Goal: Task Accomplishment & Management: Complete application form

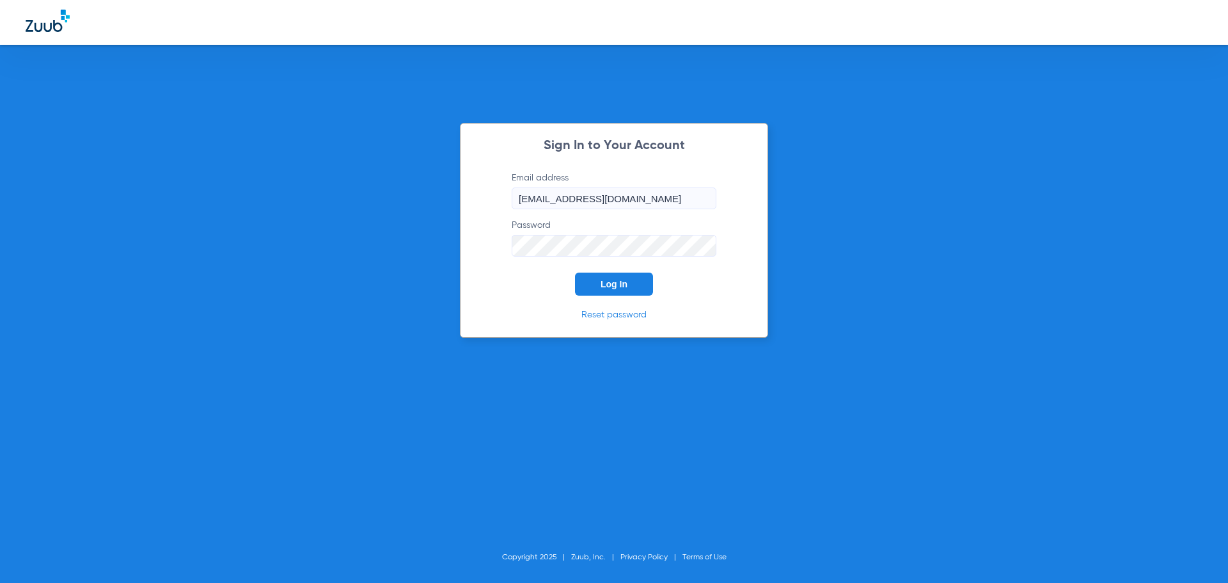
click at [624, 288] on span "Log In" at bounding box center [614, 284] width 27 height 10
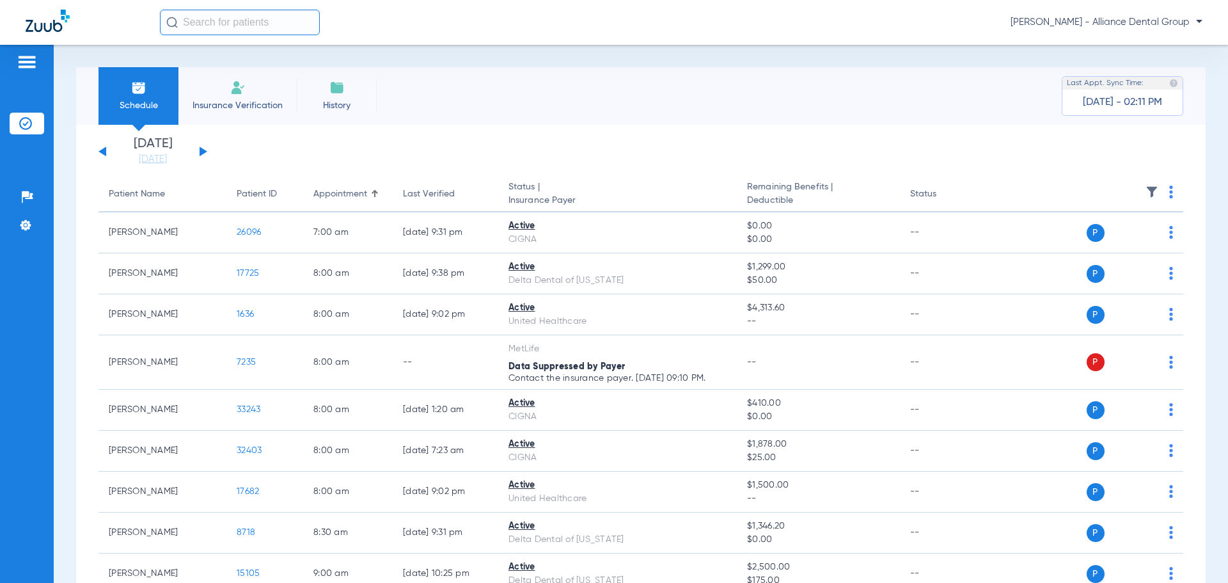
click at [247, 102] on span "Insurance Verification" at bounding box center [237, 105] width 99 height 13
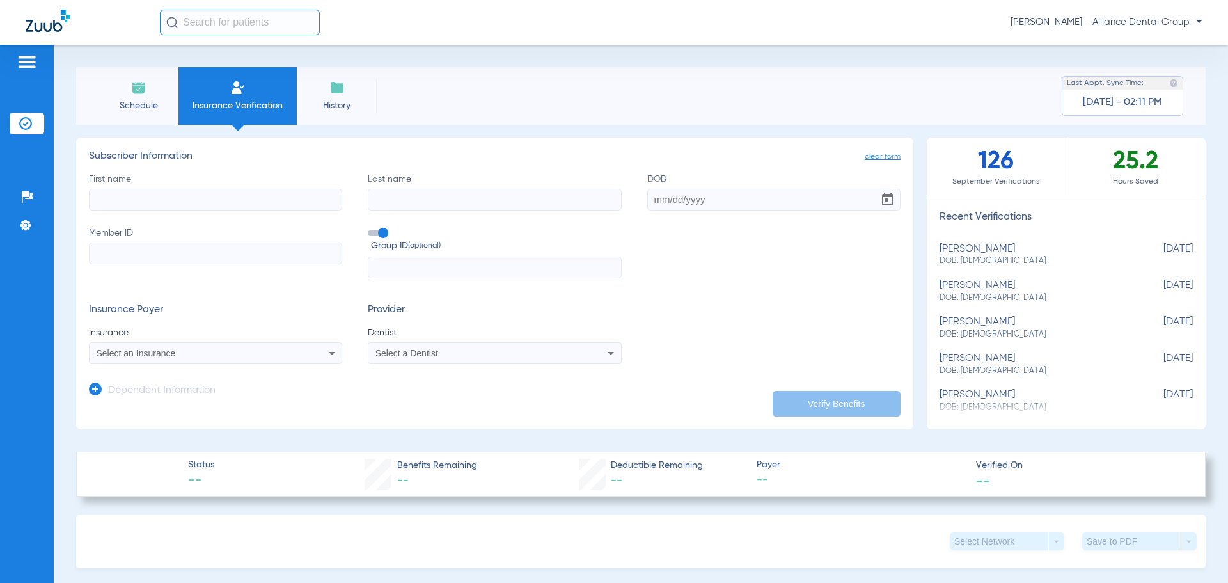
click at [210, 196] on input "First name" at bounding box center [215, 200] width 253 height 22
type input "[PERSON_NAME]"
click at [416, 191] on input "Last name" at bounding box center [494, 200] width 253 height 22
type input "[PERSON_NAME]"
type input "[DATE]"
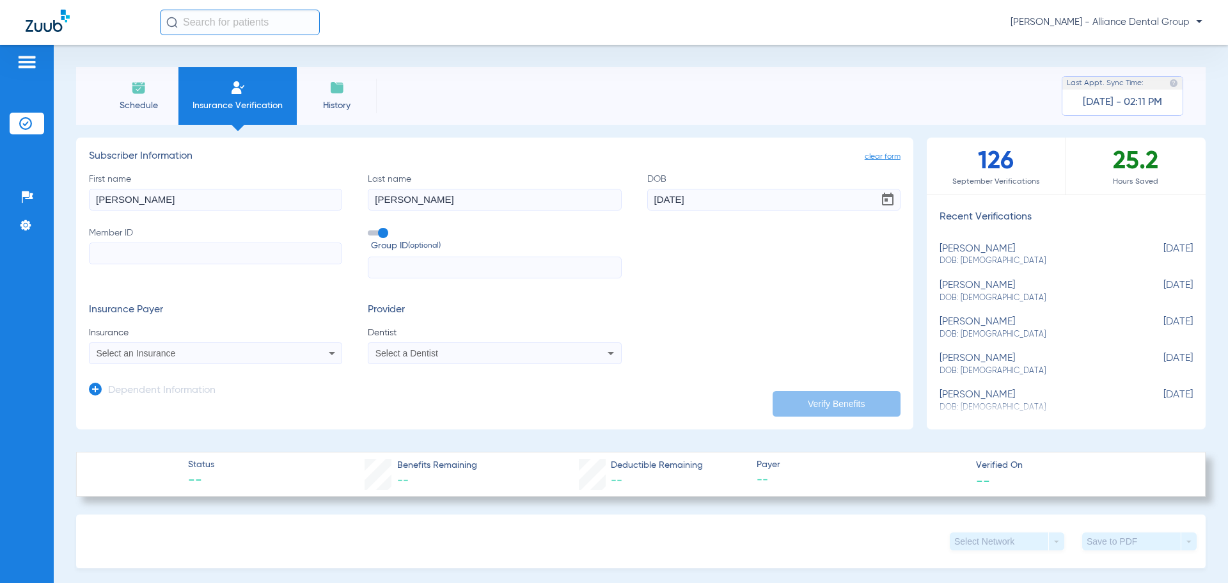
click at [193, 260] on input "Member ID" at bounding box center [215, 253] width 253 height 22
click at [123, 255] on input "Member ID Required" at bounding box center [215, 253] width 253 height 22
type input "923454786"
click at [333, 353] on icon at bounding box center [331, 352] width 15 height 15
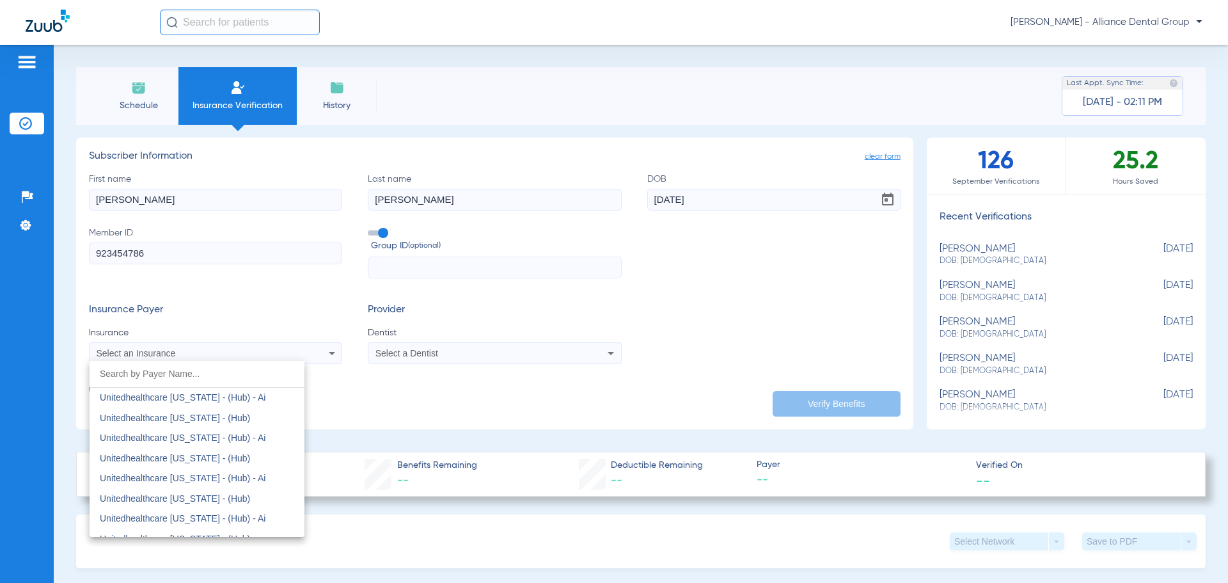
scroll to position [8391, 0]
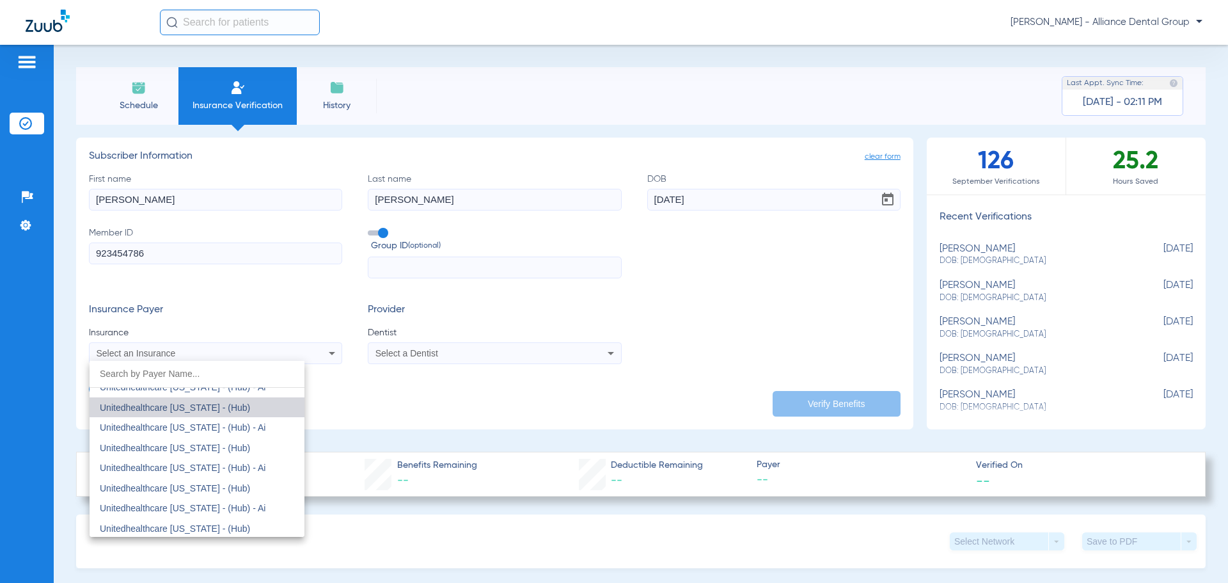
click at [279, 412] on mat-option "Unitedhealthcare [US_STATE] - (Hub)" at bounding box center [197, 407] width 215 height 20
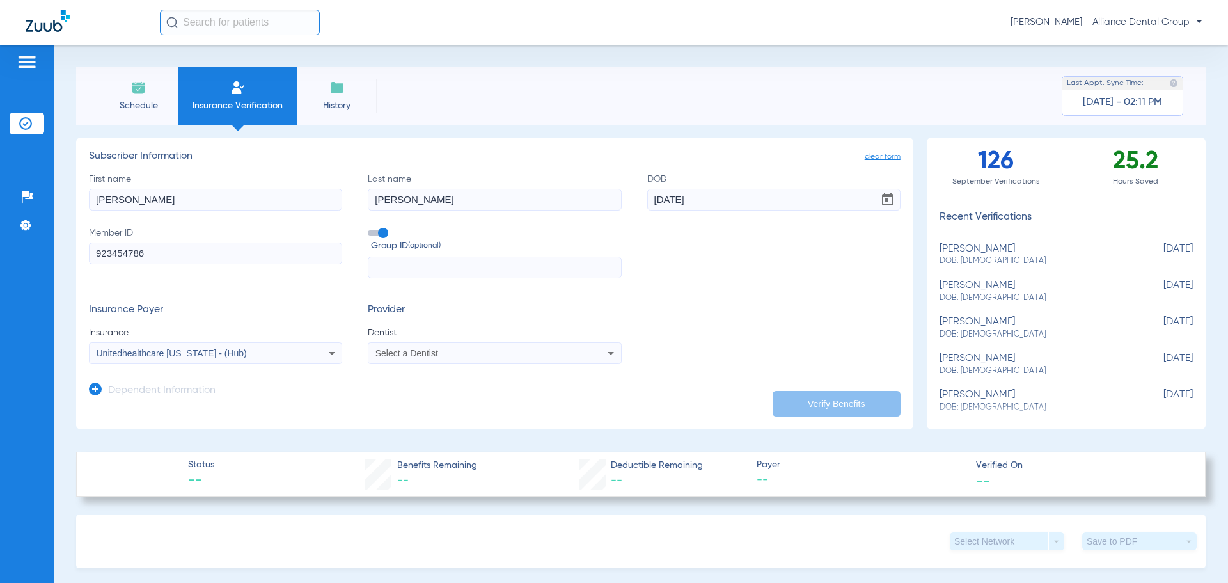
click at [337, 347] on div "Unitedhealthcare [US_STATE] - (Hub)" at bounding box center [216, 352] width 252 height 15
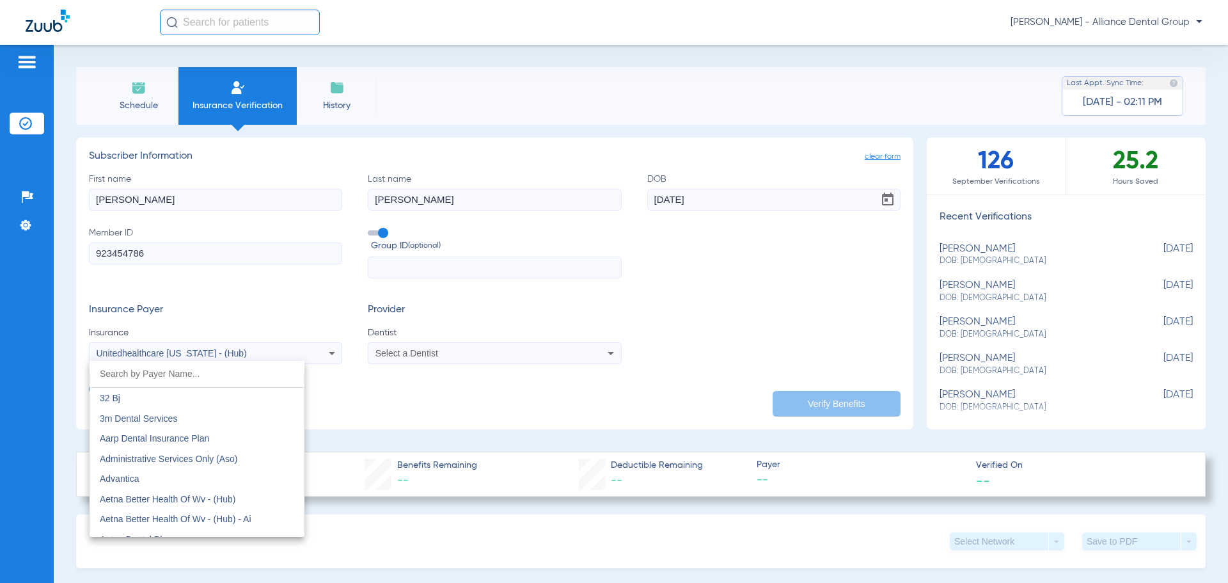
scroll to position [8272, 0]
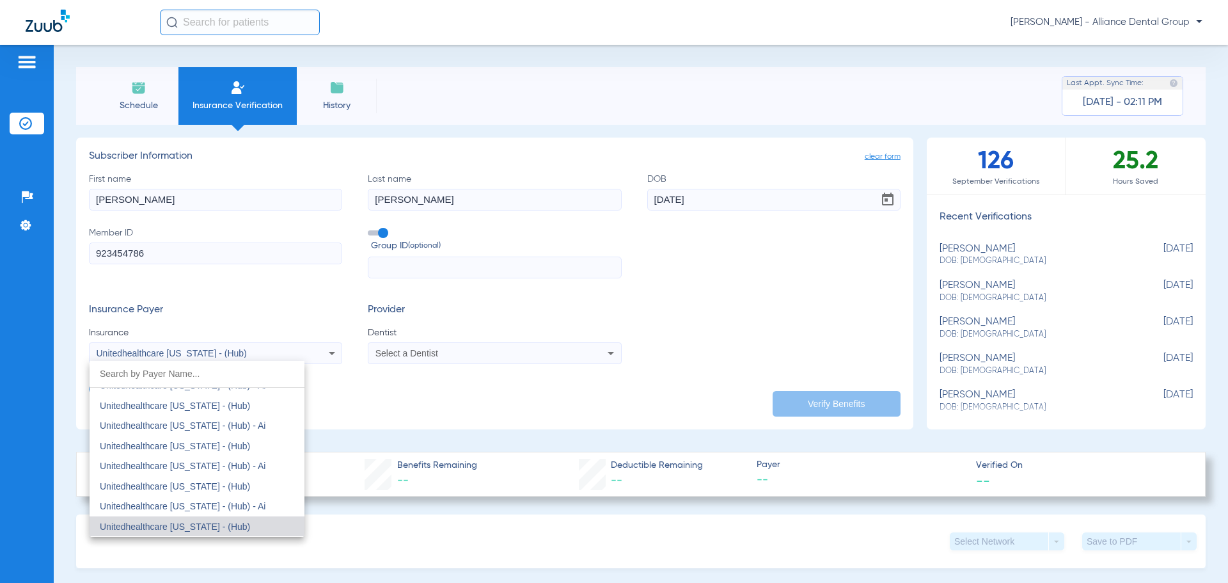
click at [505, 354] on div at bounding box center [614, 291] width 1228 height 583
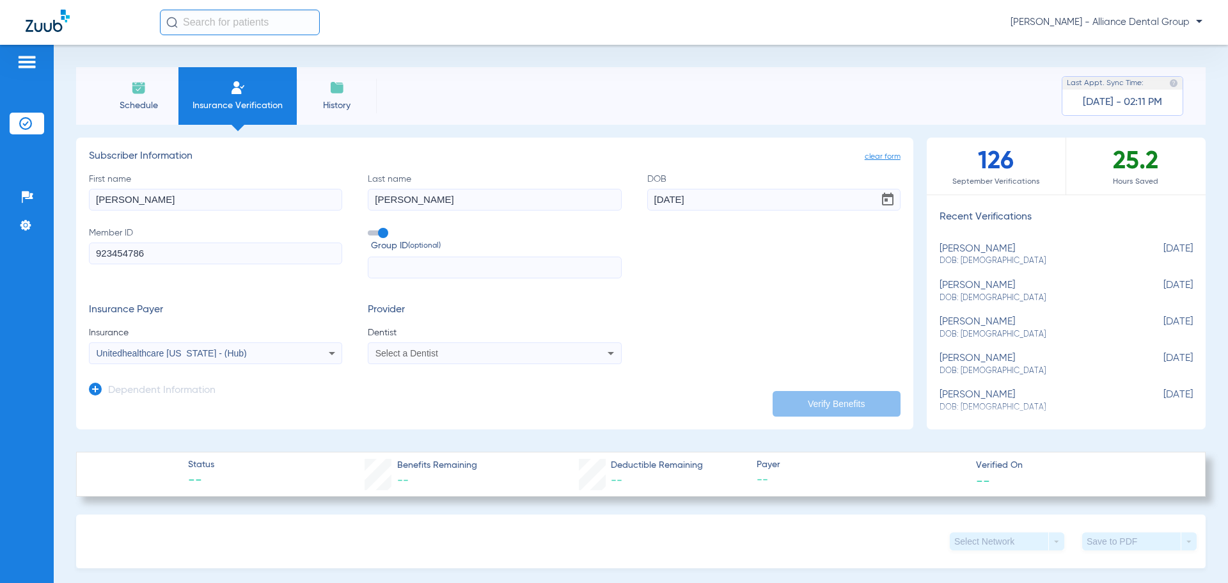
click at [505, 356] on div "Select a Dentist" at bounding box center [470, 353] width 191 height 9
type input "rachi"
click at [463, 397] on span "[PERSON_NAME] 1235513458" at bounding box center [439, 397] width 125 height 9
drag, startPoint x: 840, startPoint y: 402, endPoint x: 258, endPoint y: 414, distance: 582.8
click at [258, 414] on app-manual-verification-form "clear form Subscriber Information First name [PERSON_NAME] Last name [PERSON_NA…" at bounding box center [494, 283] width 837 height 292
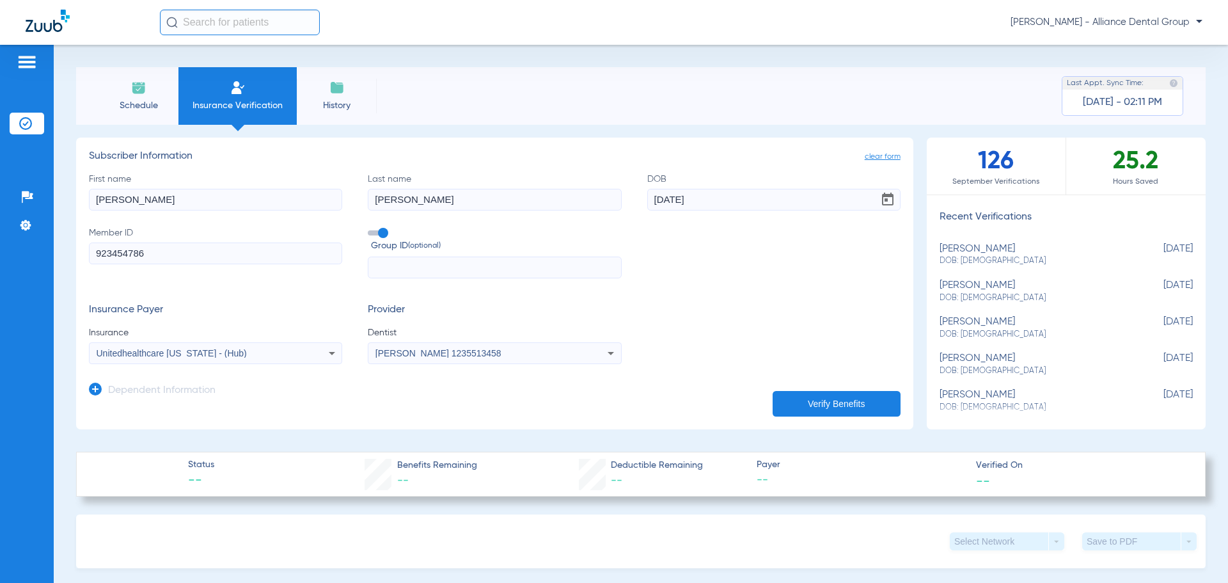
click at [121, 382] on div "Dependent Information" at bounding box center [152, 393] width 127 height 27
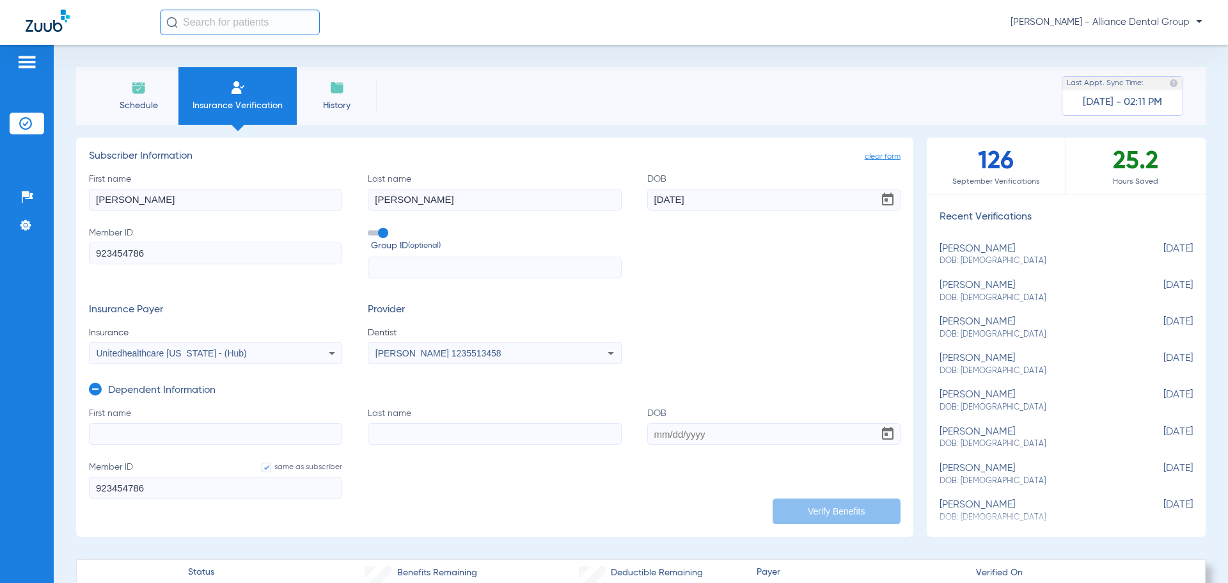
click at [157, 437] on input "First name" at bounding box center [215, 434] width 253 height 22
type input "jaelyn"
type input "[PERSON_NAME]"
click at [672, 429] on input "DOB" at bounding box center [773, 434] width 253 height 22
drag, startPoint x: 726, startPoint y: 434, endPoint x: 643, endPoint y: 430, distance: 83.3
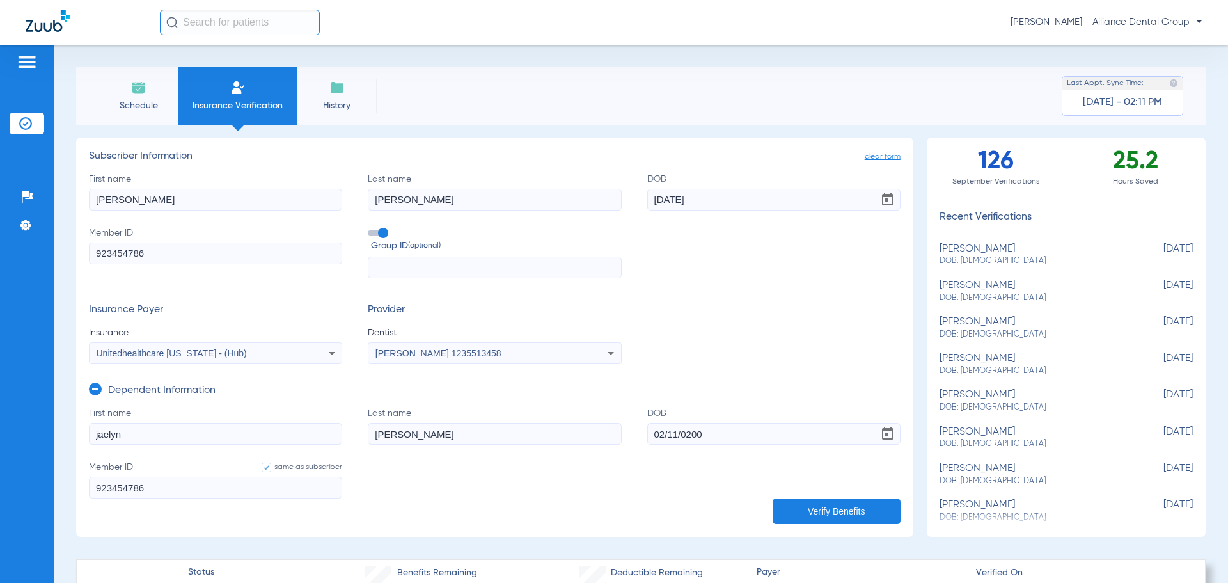
click at [647, 430] on input "02/11/0200" at bounding box center [773, 434] width 253 height 22
type input "[DATE]"
click at [839, 510] on button "Verify Benefits" at bounding box center [837, 511] width 128 height 26
click at [841, 507] on button "Verify Benefits" at bounding box center [837, 511] width 128 height 26
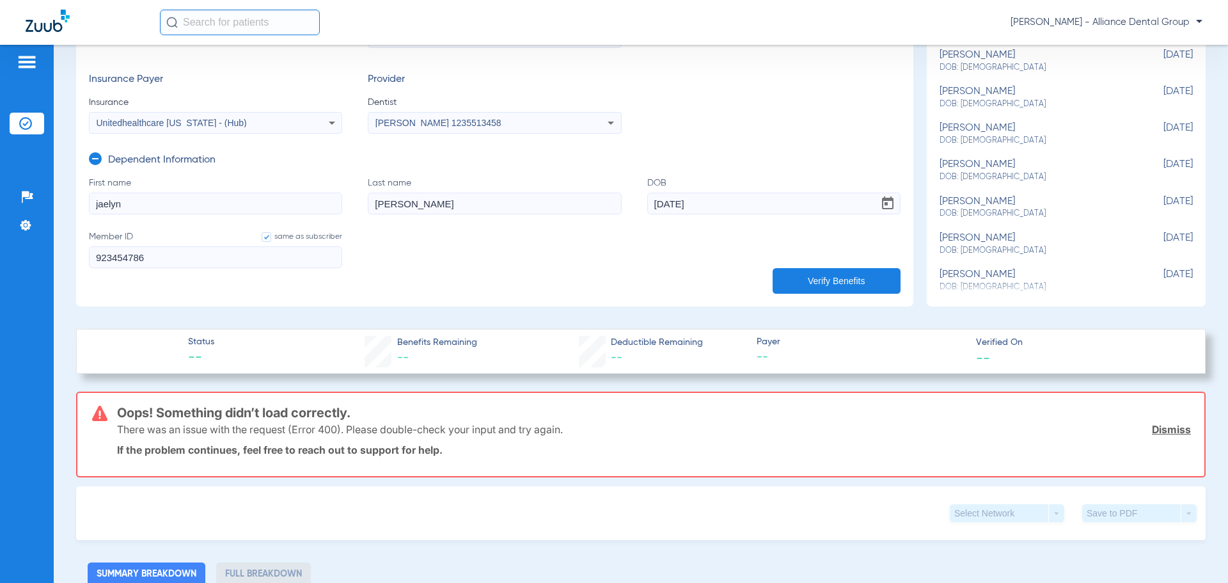
scroll to position [256, 0]
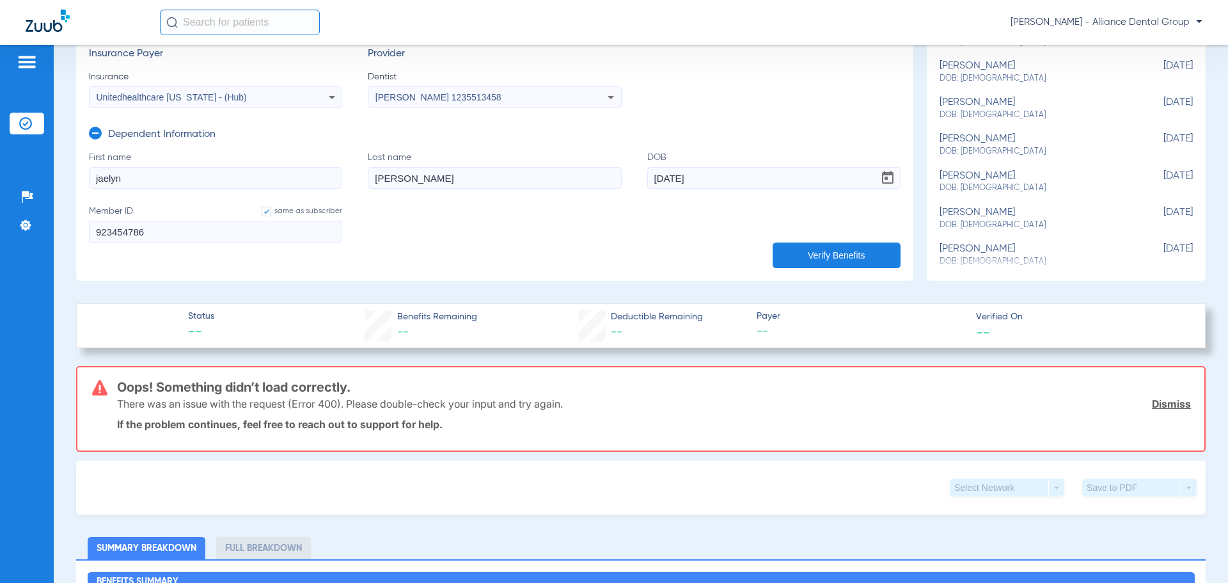
click at [1152, 404] on link "Dismiss" at bounding box center [1171, 403] width 39 height 13
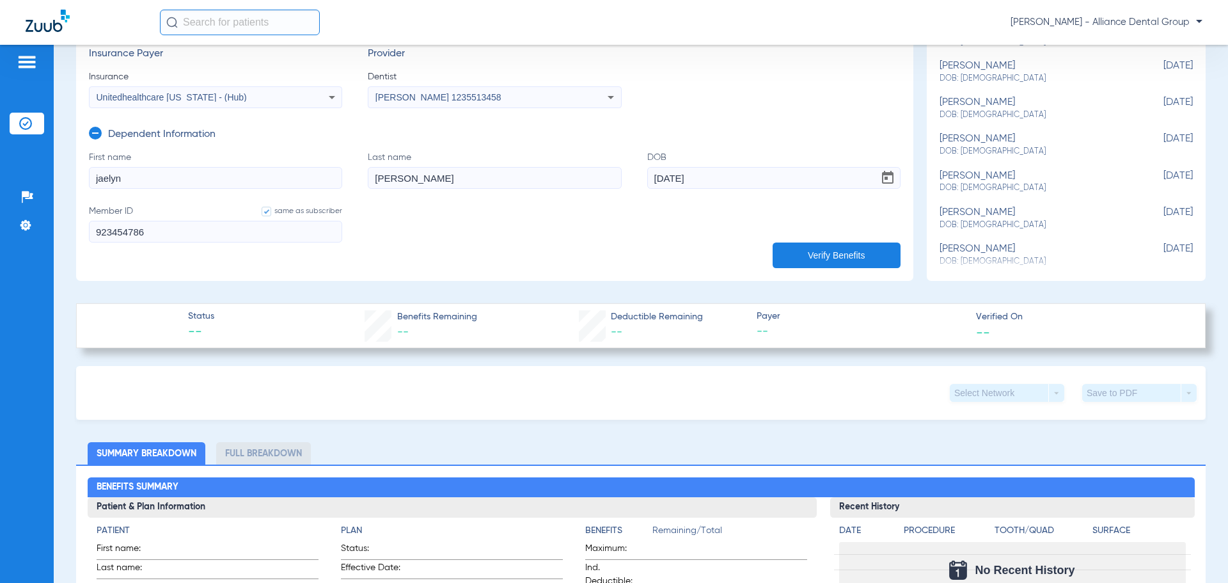
click at [818, 258] on button "Verify Benefits" at bounding box center [837, 255] width 128 height 26
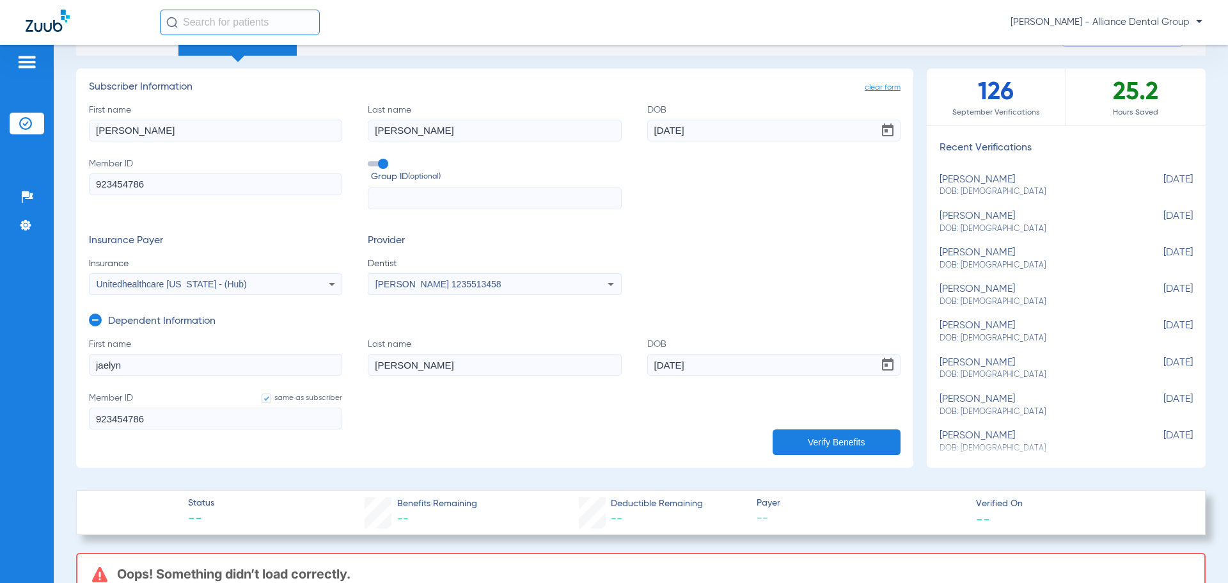
scroll to position [0, 0]
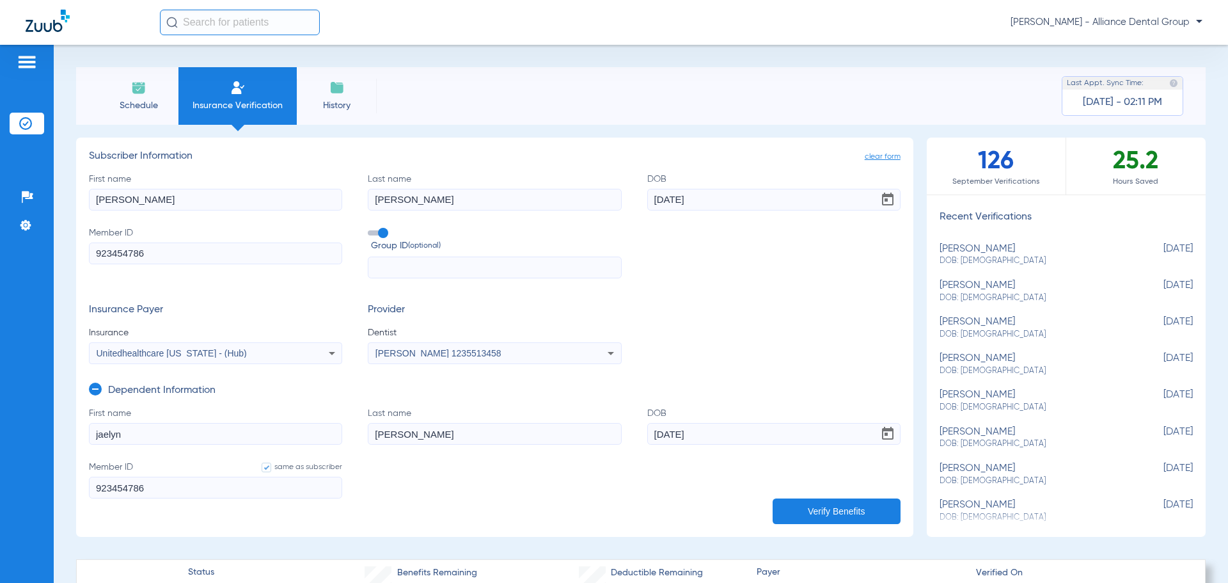
click at [326, 347] on icon at bounding box center [331, 352] width 15 height 15
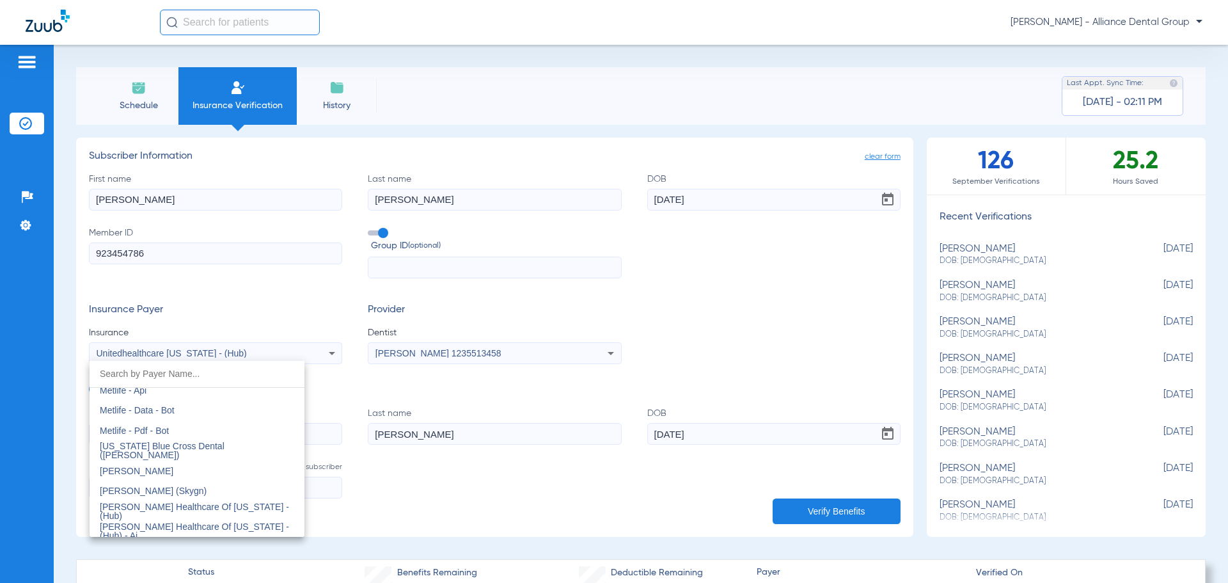
scroll to position [6290, 0]
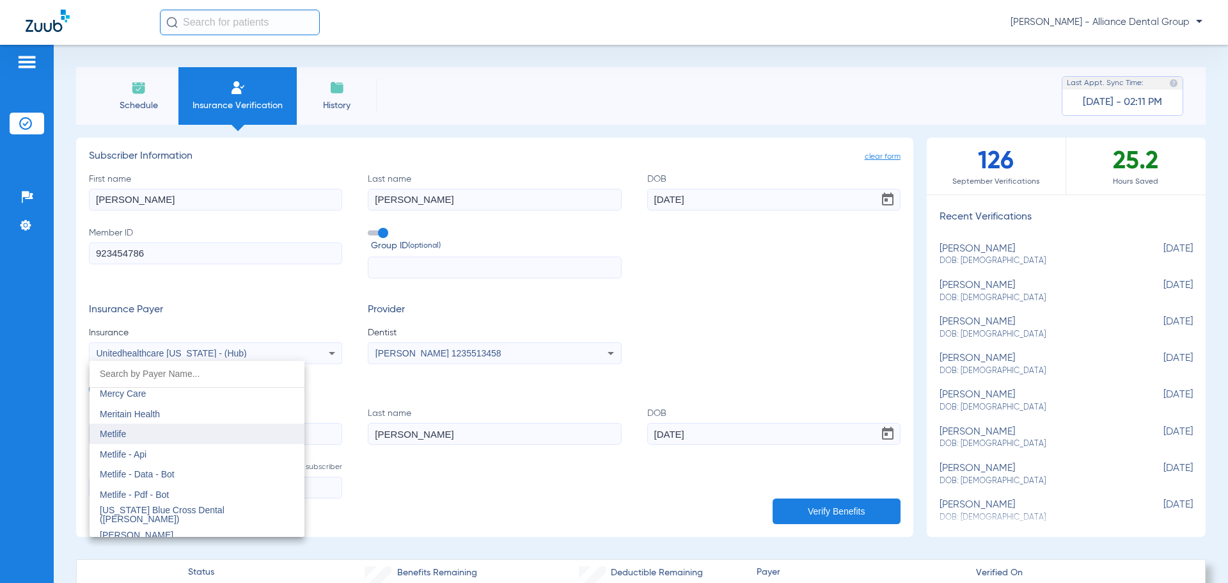
click at [277, 434] on mat-option "Metlife" at bounding box center [197, 433] width 215 height 20
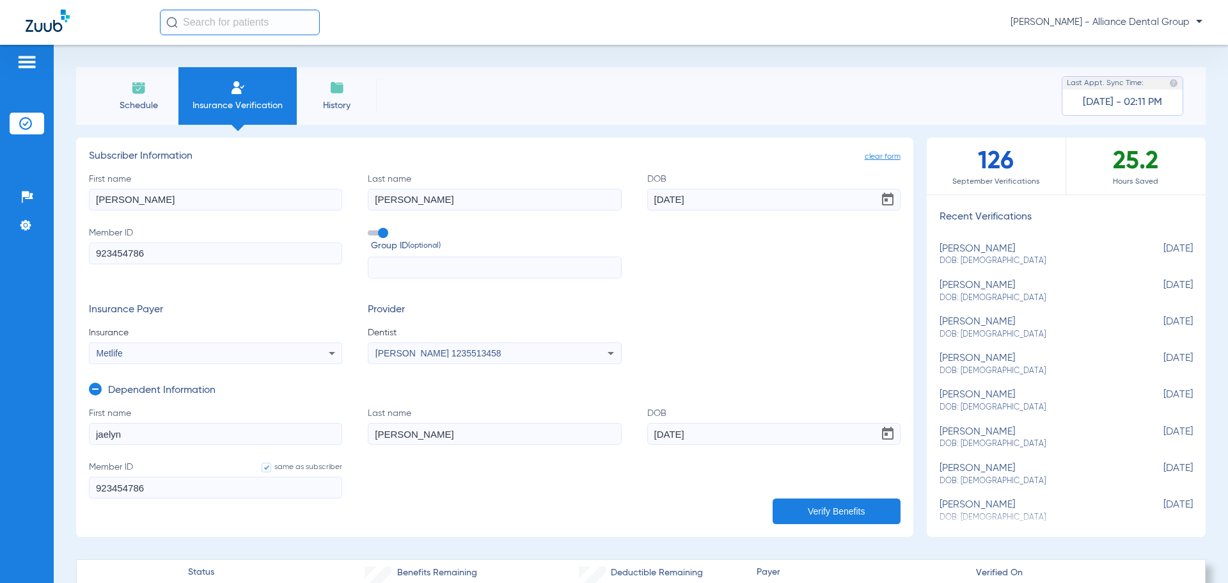
drag, startPoint x: 180, startPoint y: 252, endPoint x: -324, endPoint y: 242, distance: 504.1
click at [0, 242] on html "[PERSON_NAME] - Alliance Dental Group Patients Insurance Verification Setup Hel…" at bounding box center [614, 291] width 1228 height 583
click at [638, 482] on form "First name [PERSON_NAME] Last name [PERSON_NAME] [DEMOGRAPHIC_DATA] Member ID s…" at bounding box center [495, 460] width 812 height 107
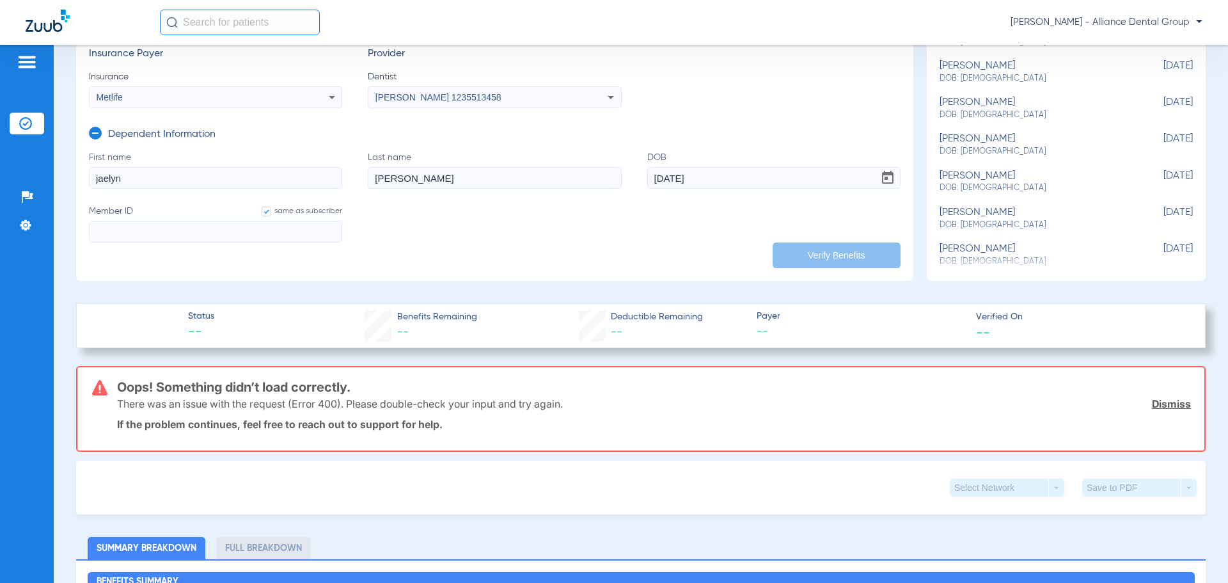
scroll to position [0, 0]
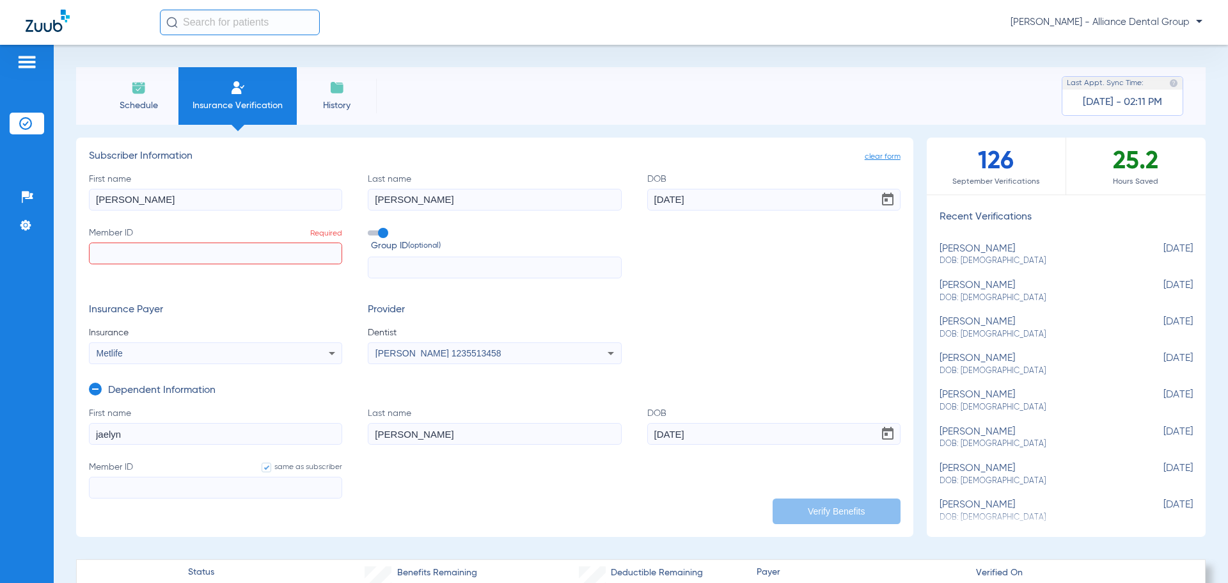
click at [278, 262] on input "Member ID Required" at bounding box center [215, 253] width 253 height 22
